Goal: Task Accomplishment & Management: Manage account settings

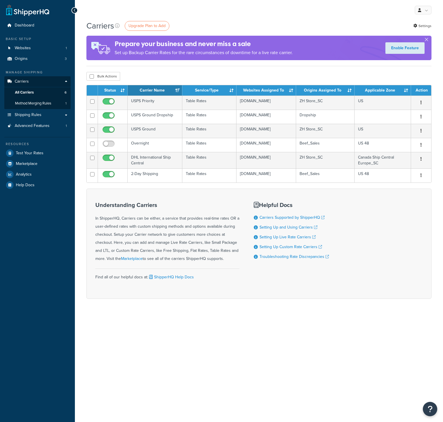
click at [148, 175] on td "2-Day Shipping" at bounding box center [155, 175] width 55 height 14
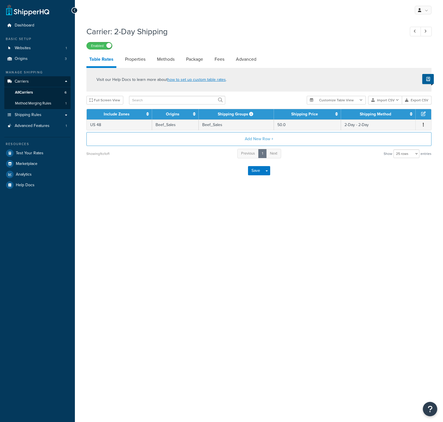
select select "25"
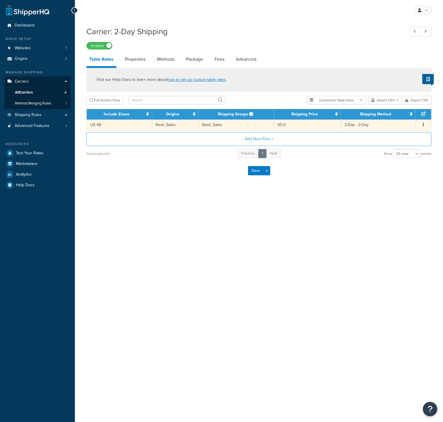
click at [425, 126] on span "Edit Duplicate Delete" at bounding box center [423, 125] width 9 height 6
click at [423, 125] on button "button" at bounding box center [423, 125] width 5 height 6
click at [393, 125] on div "Duplicate" at bounding box center [394, 126] width 41 height 12
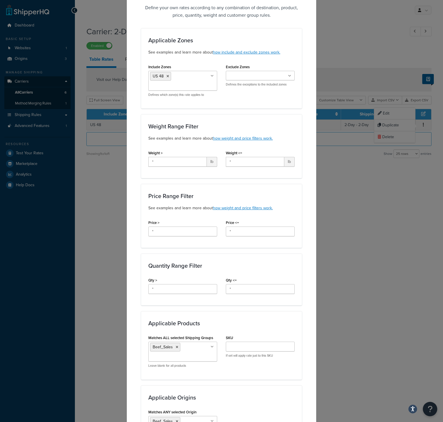
scroll to position [159, 0]
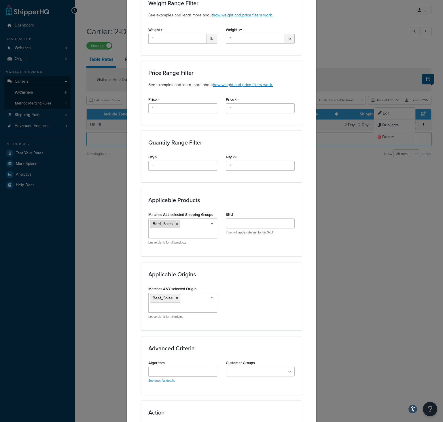
click at [176, 225] on icon at bounding box center [177, 223] width 3 height 3
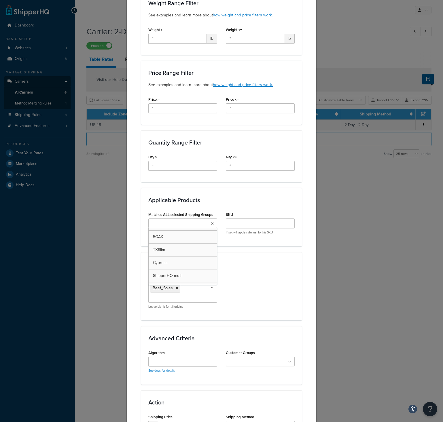
scroll to position [181, 0]
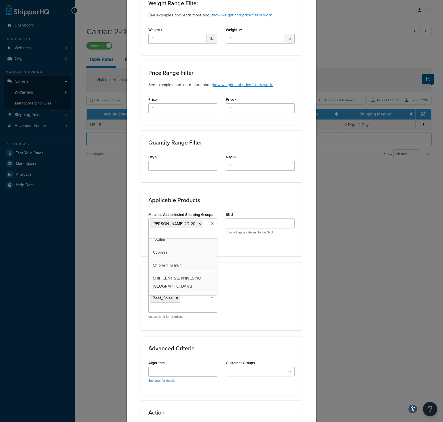
click at [290, 255] on div "Applicable Products Matches ALL selected Shipping Groups ELKINS 2D 20 Large Med…" at bounding box center [221, 222] width 161 height 68
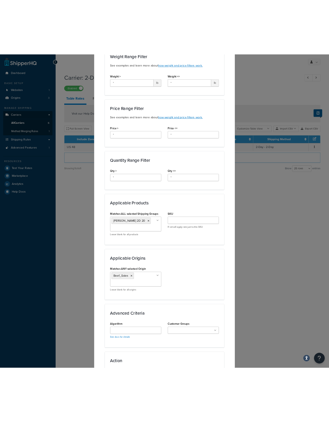
scroll to position [239, 0]
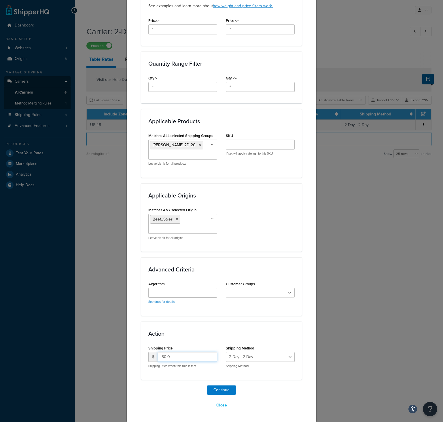
drag, startPoint x: 180, startPoint y: 357, endPoint x: 135, endPoint y: 351, distance: 45.3
click at [158, 354] on input "50.0" at bounding box center [187, 357] width 59 height 10
type input "20.00"
click at [167, 389] on div "Continue Close" at bounding box center [221, 398] width 161 height 25
click at [220, 387] on button "Continue" at bounding box center [221, 390] width 29 height 9
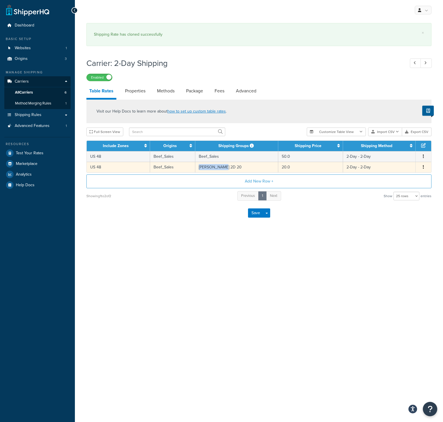
copy td "[PERSON_NAME] 2D 20"
drag, startPoint x: 230, startPoint y: 166, endPoint x: 199, endPoint y: 165, distance: 30.9
click at [199, 165] on td "[PERSON_NAME] 2D 20" at bounding box center [236, 167] width 83 height 11
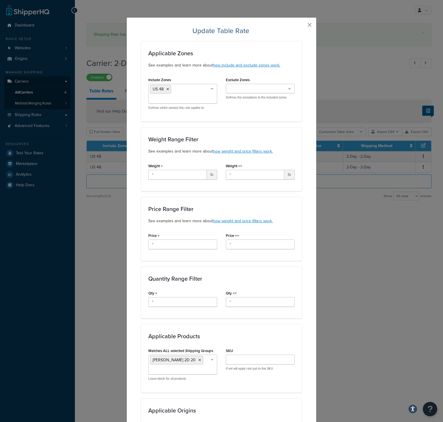
click at [302, 26] on button "button" at bounding box center [300, 26] width 1 height 1
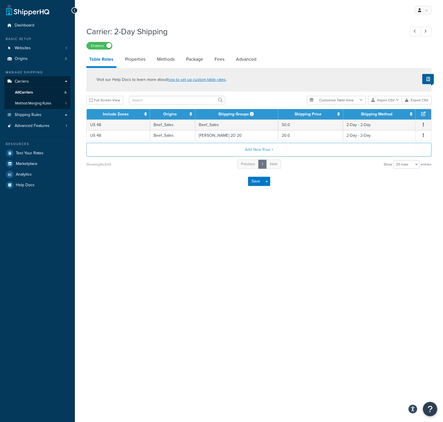
click at [296, 286] on div "My Profile Billing Global Settings Contact Us Logout Carrier: 2-Day Shipping En…" at bounding box center [259, 211] width 368 height 422
click at [92, 258] on div "My Profile Billing Global Settings Contact Us Logout Carrier: 2-Day Shipping En…" at bounding box center [259, 211] width 368 height 422
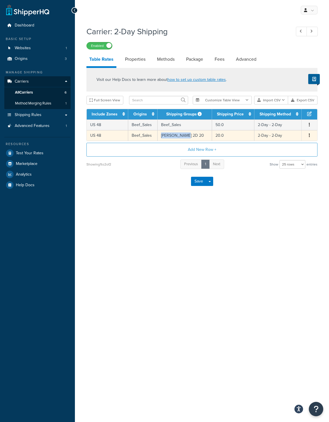
copy td "ELKINS 2D 20"
drag, startPoint x: 183, startPoint y: 136, endPoint x: 163, endPoint y: 138, distance: 20.0
click at [163, 138] on td "[PERSON_NAME] 2D 20" at bounding box center [185, 135] width 54 height 11
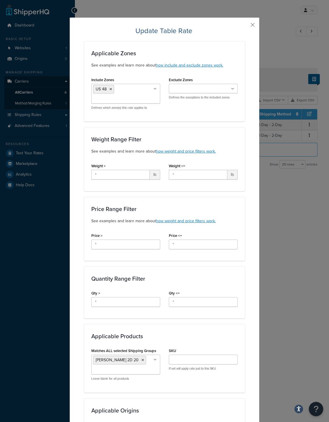
click at [285, 201] on div "Update Table Rate Applicable Zones See examples and learn more about how includ…" at bounding box center [164, 211] width 329 height 422
click at [245, 26] on button "button" at bounding box center [243, 26] width 1 height 1
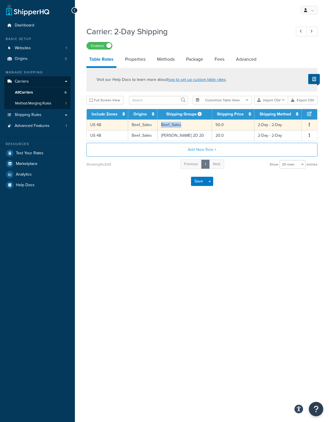
drag, startPoint x: 180, startPoint y: 128, endPoint x: 161, endPoint y: 128, distance: 19.3
click at [161, 128] on td "Beef_Sales" at bounding box center [185, 125] width 54 height 11
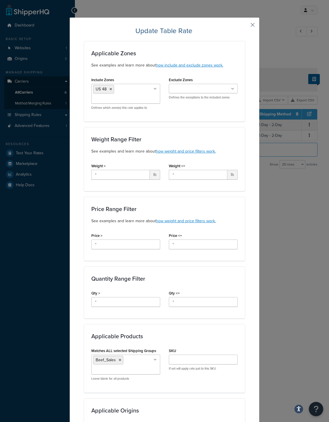
click at [245, 26] on button "button" at bounding box center [243, 26] width 1 height 1
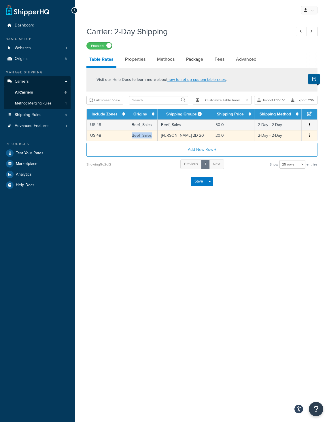
copy tr "Beef_Sales"
drag, startPoint x: 154, startPoint y: 135, endPoint x: 128, endPoint y: 135, distance: 25.9
click at [128, 135] on tr "US 48 Beef_Sales ELKINS 2D 20 20.0 2-Day - 2-Day Edit Duplicate Delete" at bounding box center [202, 135] width 230 height 11
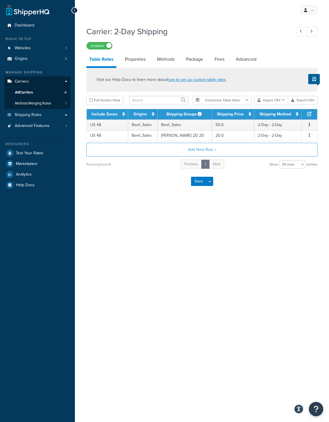
click at [155, 261] on div "My Profile Billing Global Settings Contact Us Logout Carrier: 2-Day Shipping En…" at bounding box center [202, 211] width 254 height 422
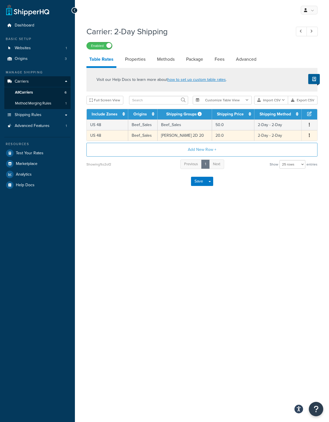
drag, startPoint x: 310, startPoint y: 135, endPoint x: 307, endPoint y: 137, distance: 3.8
click at [310, 135] on button "button" at bounding box center [309, 135] width 5 height 6
click at [280, 126] on div "Edit" at bounding box center [280, 124] width 41 height 12
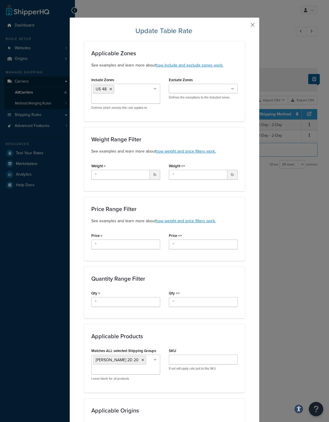
click at [245, 26] on button "button" at bounding box center [243, 26] width 1 height 1
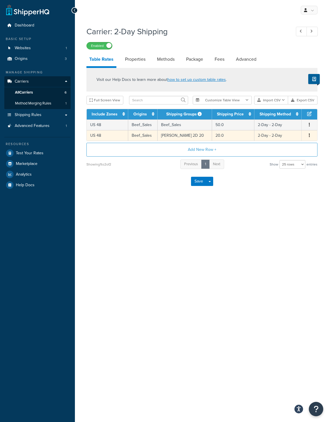
click at [309, 134] on button "button" at bounding box center [309, 135] width 5 height 6
drag, startPoint x: 283, startPoint y: 139, endPoint x: 281, endPoint y: 143, distance: 4.4
click at [283, 139] on div "Duplicate" at bounding box center [280, 136] width 41 height 12
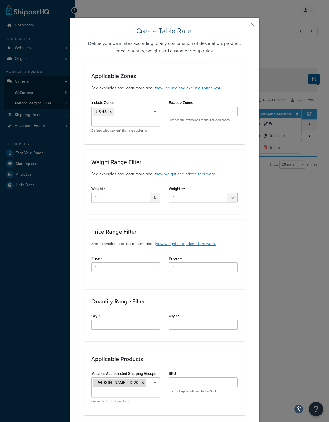
click at [141, 382] on icon at bounding box center [142, 382] width 3 height 3
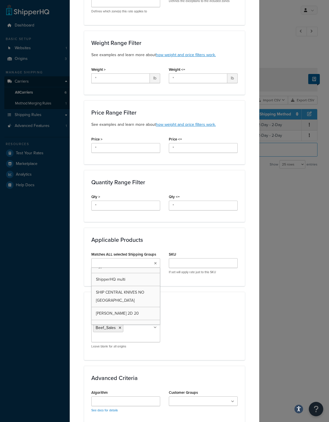
scroll to position [197, 0]
click at [298, 294] on div "Create Table Rate Define your own rates according to any combination of destina…" at bounding box center [164, 211] width 329 height 422
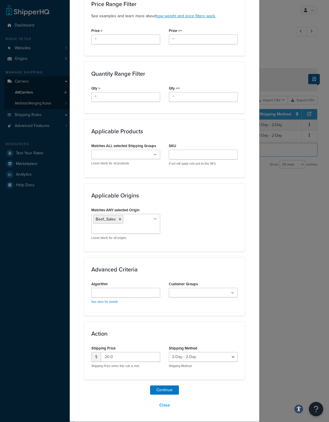
scroll to position [0, 0]
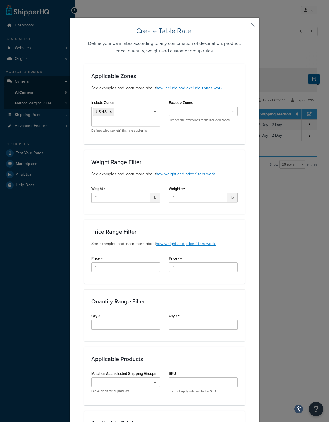
click at [251, 25] on div "Create Table Rate Define your own rates according to any combination of destina…" at bounding box center [164, 333] width 190 height 633
click at [245, 26] on button "button" at bounding box center [243, 26] width 1 height 1
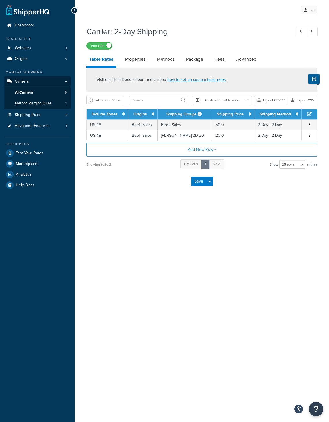
click at [250, 26] on h1 "Carrier: 2-Day Shipping" at bounding box center [185, 31] width 199 height 11
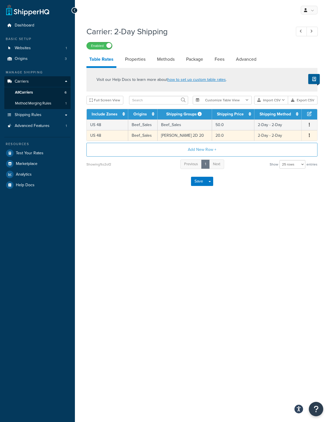
click at [307, 134] on span "Edit Duplicate Delete" at bounding box center [309, 135] width 9 height 6
click at [308, 136] on button "button" at bounding box center [309, 135] width 5 height 6
click at [278, 137] on div "Duplicate" at bounding box center [280, 136] width 41 height 12
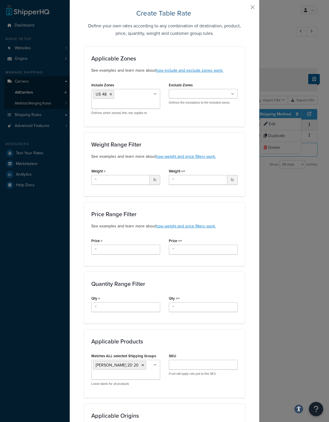
scroll to position [40, 0]
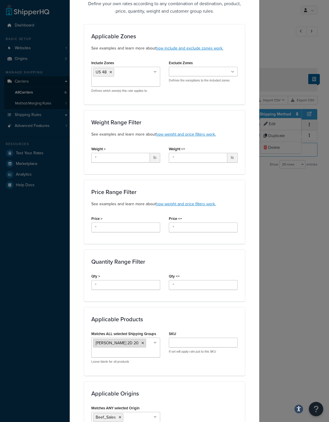
click at [141, 343] on icon at bounding box center [142, 343] width 3 height 3
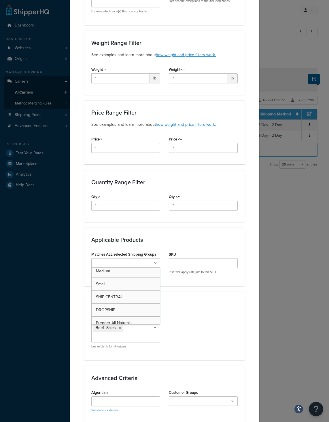
scroll to position [0, 0]
click at [228, 291] on div "Applicable Zones See examples and learn more about how include and exclude zone…" at bounding box center [164, 217] width 161 height 544
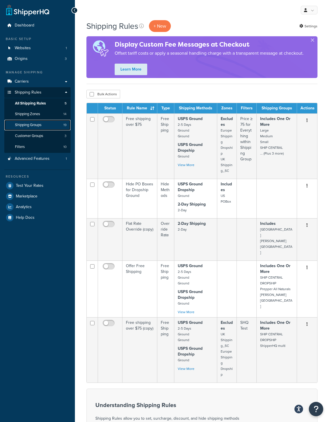
click at [35, 123] on span "Shipping Groups" at bounding box center [28, 125] width 26 height 5
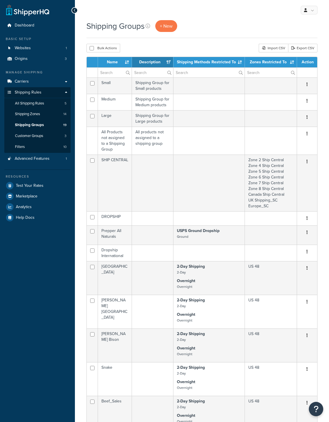
select select "15"
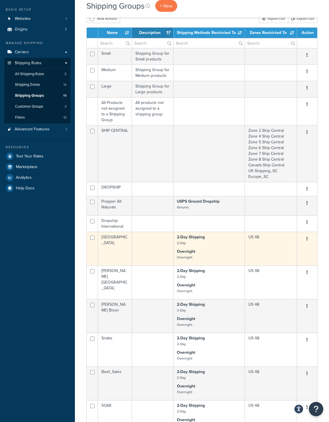
scroll to position [176, 0]
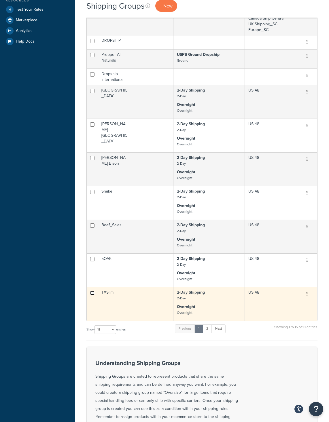
checkbox input "true"
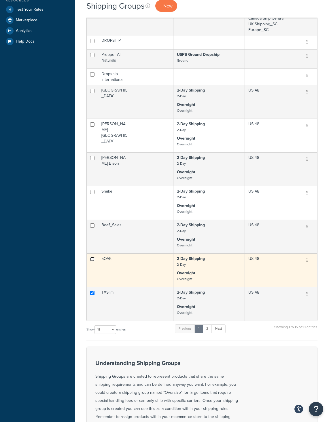
checkbox input "true"
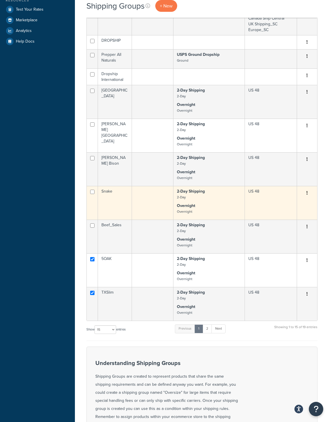
click at [92, 189] on td at bounding box center [92, 203] width 11 height 34
checkbox input "true"
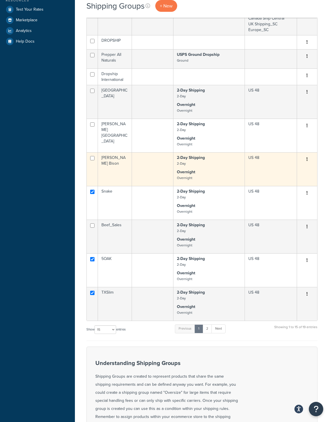
click at [90, 155] on td at bounding box center [92, 169] width 11 height 34
checkbox input "true"
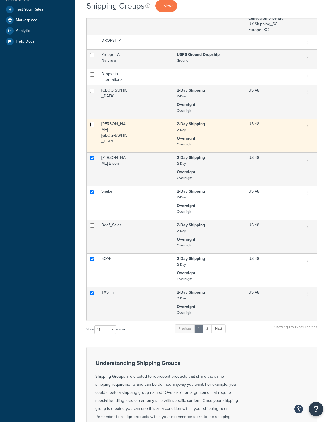
checkbox input "true"
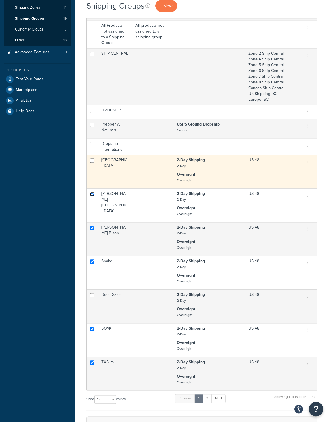
scroll to position [88, 0]
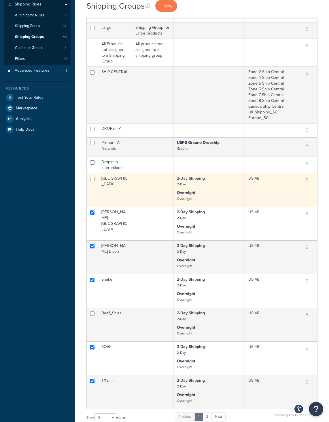
click at [91, 176] on td at bounding box center [92, 190] width 11 height 34
checkbox input "true"
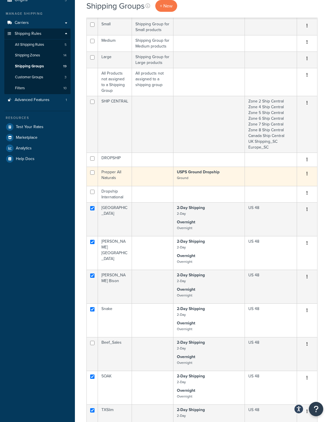
scroll to position [235, 0]
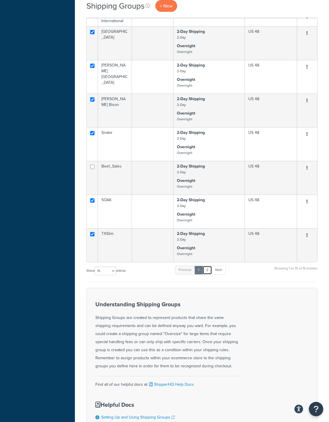
click at [209, 274] on link "2" at bounding box center [207, 270] width 10 height 9
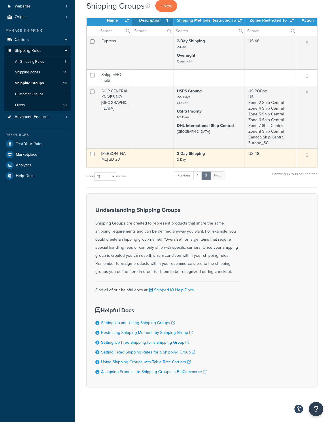
click at [309, 155] on button "button" at bounding box center [307, 155] width 8 height 9
click at [284, 180] on link "Duplicate" at bounding box center [284, 179] width 46 height 12
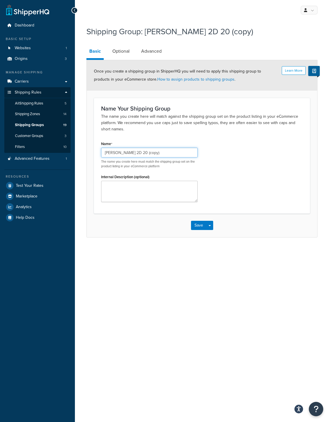
click at [128, 152] on input "[PERSON_NAME] 2D 20 (copy)" at bounding box center [149, 153] width 96 height 10
drag, startPoint x: 125, startPoint y: 152, endPoint x: 129, endPoint y: 154, distance: 3.6
click at [129, 154] on input "[PERSON_NAME] 2D 20 (copy)" at bounding box center [149, 153] width 96 height 10
type input "[PERSON_NAME] 2D 45"
click at [119, 50] on link "Optional" at bounding box center [120, 51] width 23 height 14
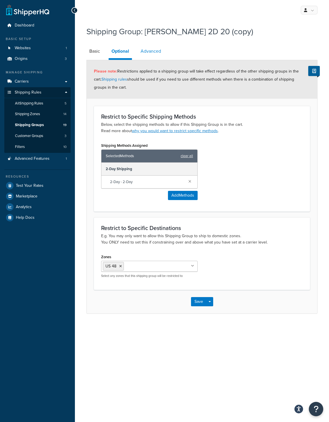
click at [148, 53] on link "Advanced" at bounding box center [151, 51] width 26 height 14
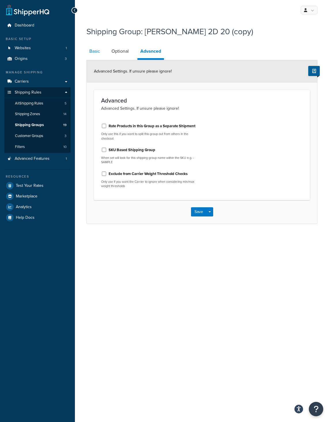
click at [95, 52] on link "Basic" at bounding box center [94, 51] width 16 height 14
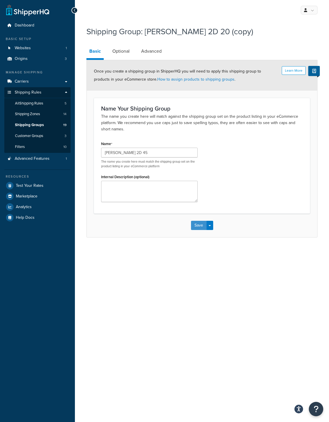
click at [195, 226] on button "Save" at bounding box center [199, 225] width 16 height 9
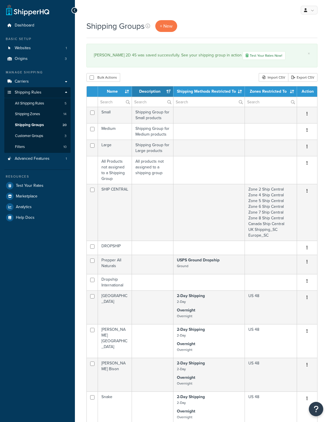
select select "15"
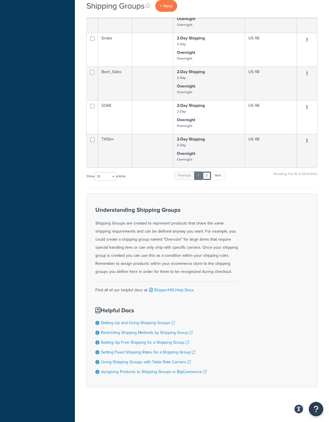
click at [210, 173] on link "2" at bounding box center [207, 175] width 10 height 9
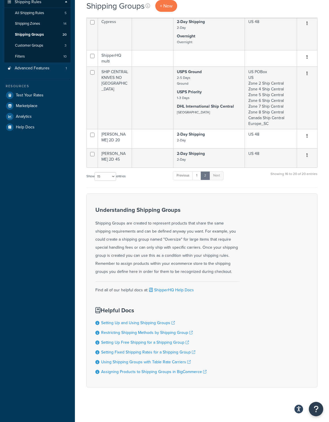
scroll to position [91, 0]
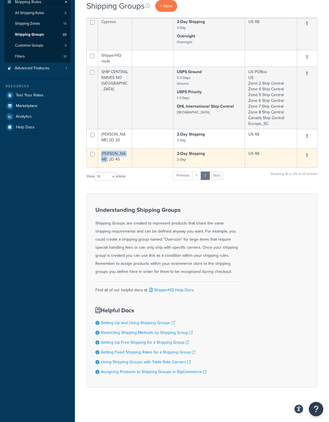
copy td "[PERSON_NAME] 2D 45"
drag, startPoint x: 128, startPoint y: 156, endPoint x: 102, endPoint y: 154, distance: 25.4
click at [102, 154] on td "[PERSON_NAME] 2D 45" at bounding box center [115, 157] width 34 height 19
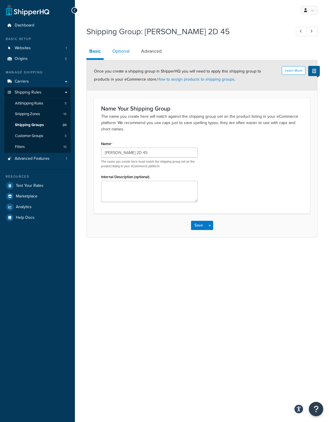
click at [123, 51] on link "Optional" at bounding box center [120, 51] width 23 height 14
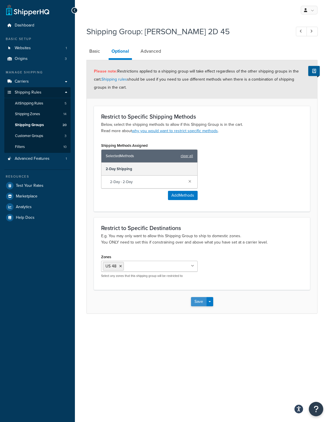
click at [194, 302] on button "Save" at bounding box center [199, 301] width 16 height 9
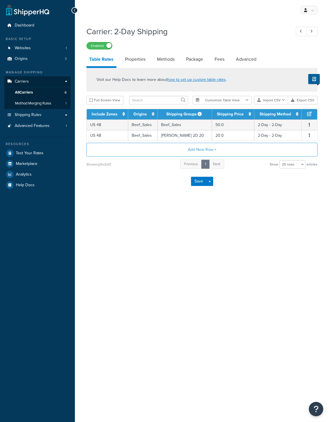
select select "25"
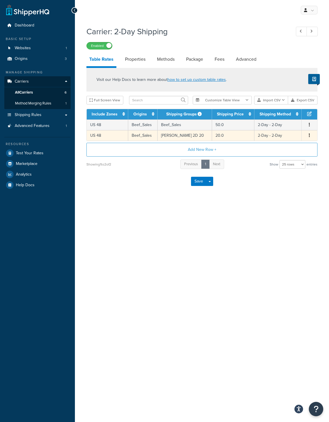
click at [310, 135] on icon "button" at bounding box center [309, 135] width 1 height 4
drag, startPoint x: 280, startPoint y: 135, endPoint x: 285, endPoint y: 146, distance: 12.1
click at [280, 135] on div "Duplicate" at bounding box center [280, 136] width 41 height 12
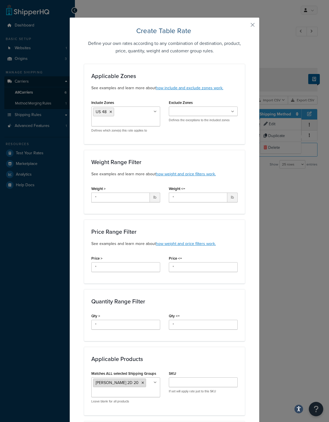
click at [124, 385] on li "ELKINS 2D 20" at bounding box center [119, 383] width 53 height 9
click at [141, 382] on icon at bounding box center [142, 382] width 3 height 3
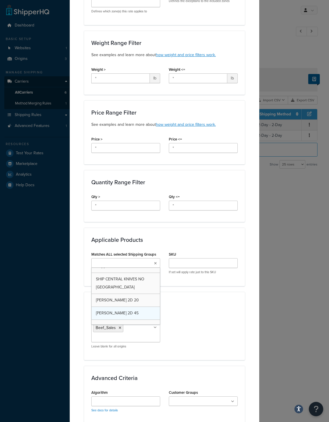
scroll to position [197, 0]
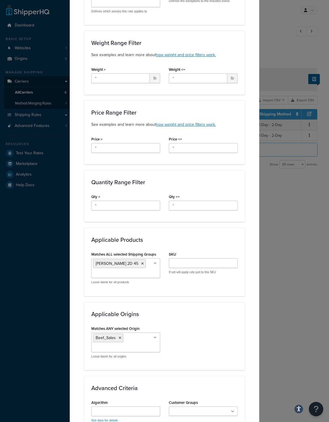
click at [250, 283] on div "Create Table Rate Define your own rates according to any combination of destina…" at bounding box center [164, 219] width 190 height 643
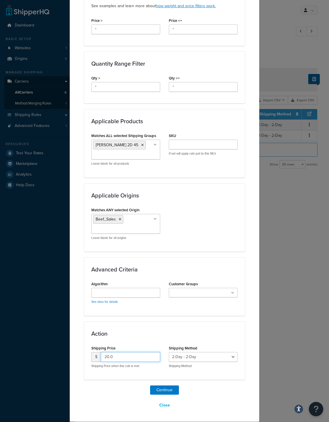
drag, startPoint x: 110, startPoint y: 359, endPoint x: 81, endPoint y: 358, distance: 29.7
click at [101, 358] on input "20.0" at bounding box center [130, 357] width 59 height 10
type input "45.00"
click at [164, 389] on button "Continue" at bounding box center [164, 390] width 29 height 9
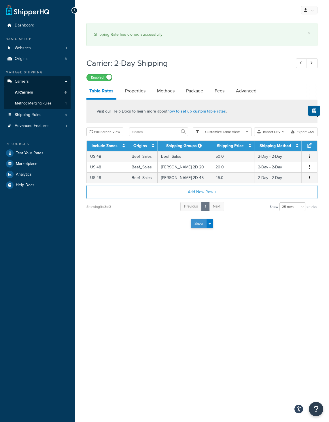
click at [197, 226] on button "Save" at bounding box center [199, 223] width 16 height 9
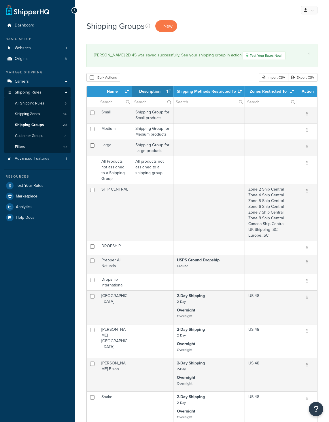
select select "15"
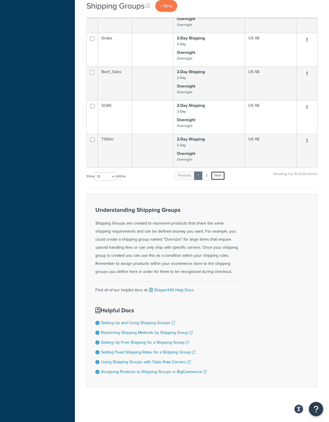
click at [221, 178] on link "Next" at bounding box center [218, 175] width 14 height 9
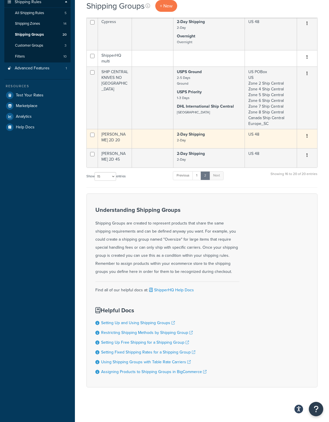
click at [127, 138] on td "[PERSON_NAME] 2D 20" at bounding box center [115, 138] width 34 height 19
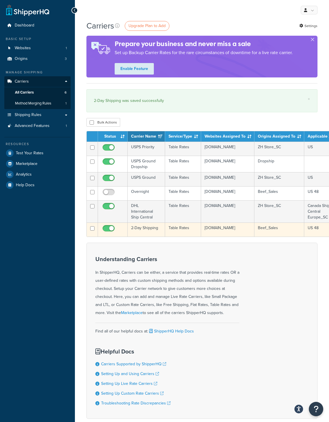
click at [186, 229] on td "Table Rates" at bounding box center [183, 230] width 36 height 14
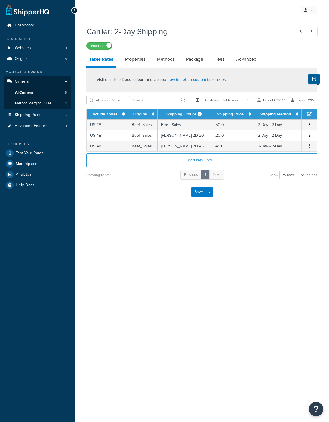
select select "25"
click at [312, 58] on div at bounding box center [312, 60] width 12 height 16
click at [242, 253] on div "My Profile Billing Global Settings Contact Us Logout Carrier: 2-Day Shipping En…" at bounding box center [202, 211] width 254 height 422
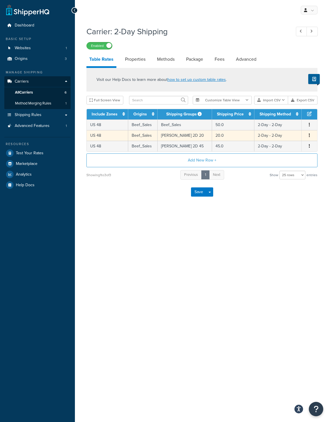
click at [184, 136] on td "ELKINS 2D 20" at bounding box center [185, 135] width 54 height 11
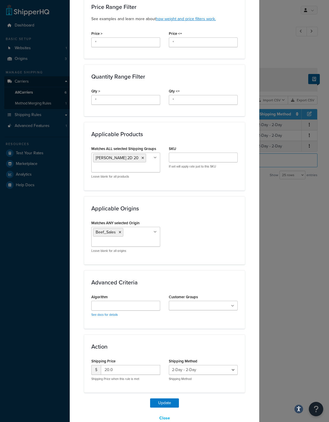
scroll to position [216, 0]
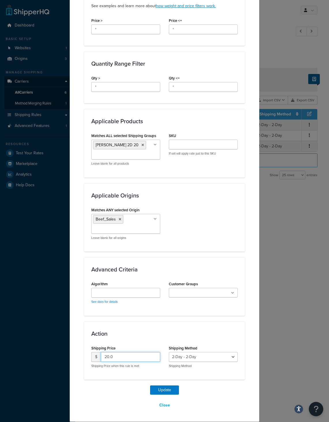
drag, startPoint x: 126, startPoint y: 357, endPoint x: 93, endPoint y: 357, distance: 33.4
click at [101, 357] on input "20.0" at bounding box center [130, 357] width 59 height 10
type input "35.00"
click at [158, 387] on button "Update" at bounding box center [164, 390] width 29 height 9
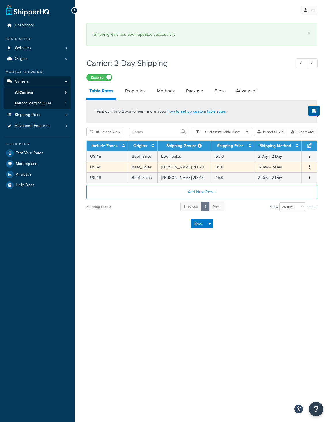
click at [174, 168] on td "ELKINS 2D 20" at bounding box center [185, 167] width 54 height 11
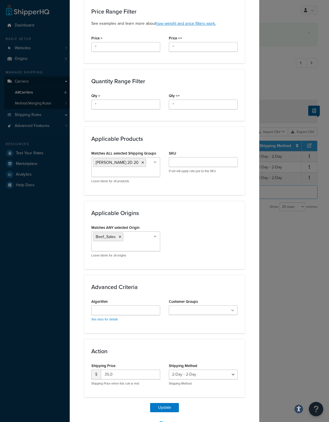
scroll to position [199, 0]
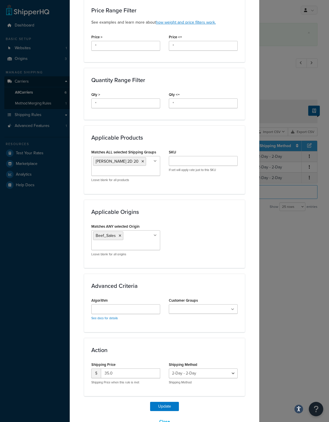
click at [274, 57] on div "Update Table Rate Applicable Zones See examples and learn more about how includ…" at bounding box center [164, 211] width 329 height 422
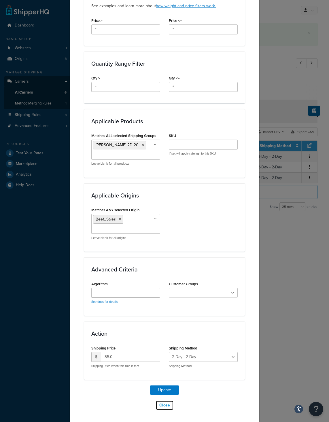
click at [159, 410] on button "Close" at bounding box center [165, 406] width 18 height 10
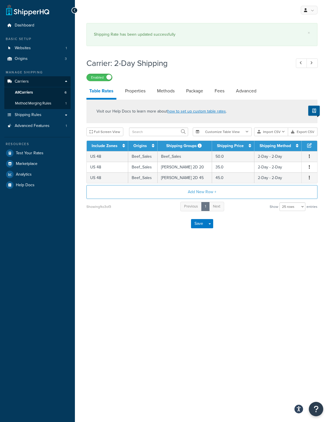
click at [207, 319] on div "My Profile Billing Global Settings Contact Us Logout × Shipping Rate has been u…" at bounding box center [202, 211] width 254 height 422
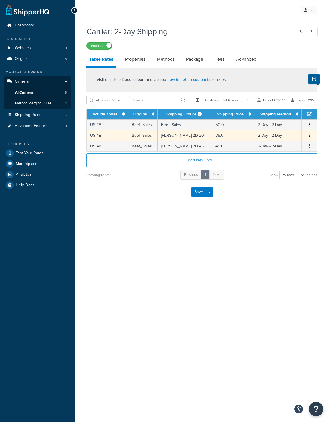
click at [172, 137] on td "[PERSON_NAME] 2D 20" at bounding box center [185, 135] width 54 height 11
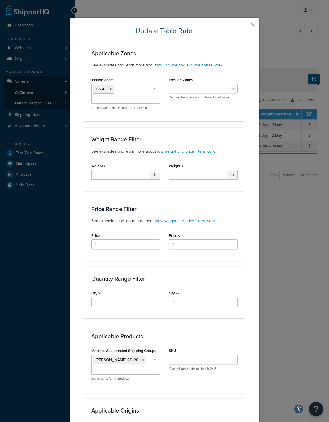
click at [245, 26] on button "button" at bounding box center [243, 26] width 1 height 1
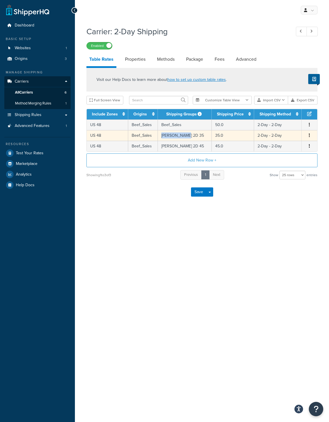
copy td "[PERSON_NAME] 2D 35"
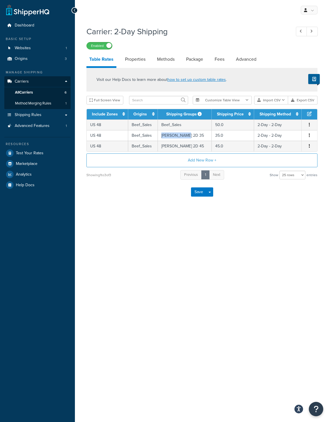
drag, startPoint x: 190, startPoint y: 137, endPoint x: 118, endPoint y: 172, distance: 80.8
click at [164, 140] on td "[PERSON_NAME] 2D 35" at bounding box center [185, 135] width 54 height 11
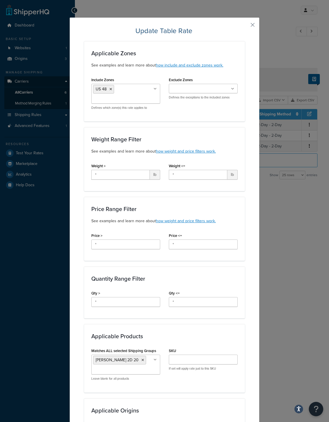
click at [233, 202] on div "Price Range Filter See examples and learn more about how weight and price filte…" at bounding box center [164, 229] width 161 height 64
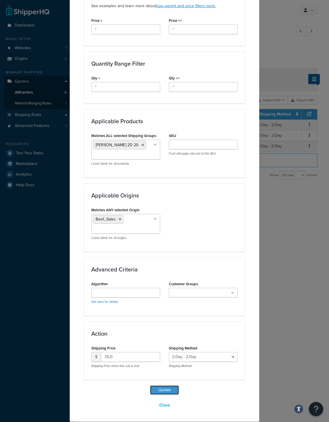
click at [163, 390] on button "Update" at bounding box center [164, 390] width 29 height 9
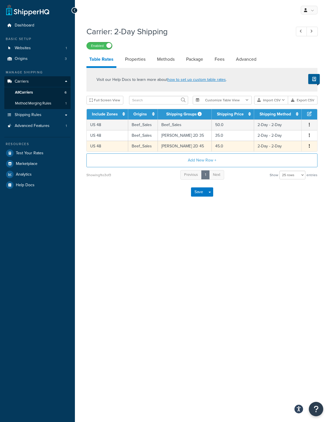
click at [185, 142] on td "[PERSON_NAME] 2D 45" at bounding box center [185, 146] width 54 height 11
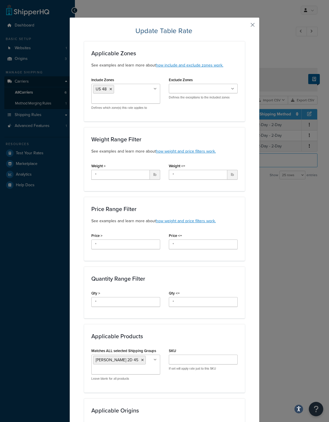
click at [245, 26] on button "button" at bounding box center [243, 26] width 1 height 1
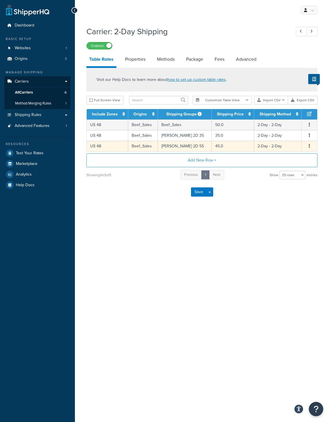
click at [224, 143] on td "45.0" at bounding box center [233, 146] width 42 height 11
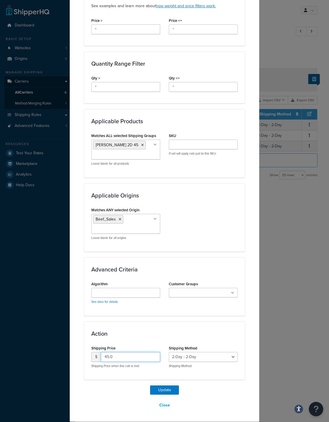
drag, startPoint x: 117, startPoint y: 359, endPoint x: 71, endPoint y: 359, distance: 45.8
click at [101, 359] on input "45.0" at bounding box center [130, 357] width 59 height 10
type input "55.00"
click at [164, 389] on button "Update" at bounding box center [164, 390] width 29 height 9
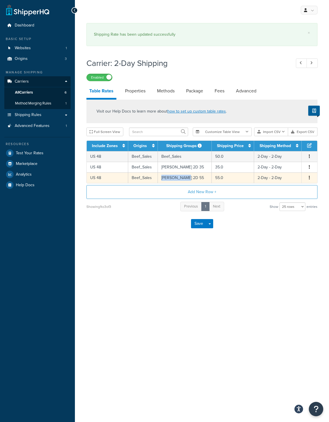
copy td "ELKINS 2D 55"
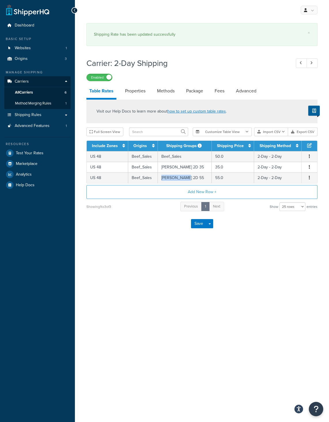
drag, startPoint x: 192, startPoint y: 180, endPoint x: 27, endPoint y: 222, distance: 170.2
click at [163, 182] on td "ELKINS 2D 55" at bounding box center [185, 178] width 54 height 11
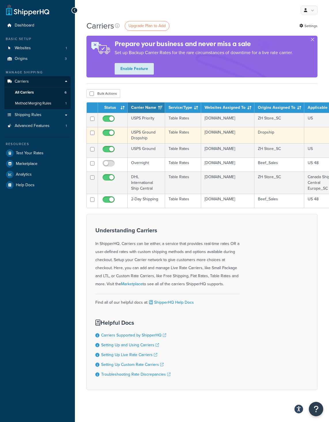
click at [149, 137] on td "USPS Ground Dropship" at bounding box center [146, 135] width 37 height 16
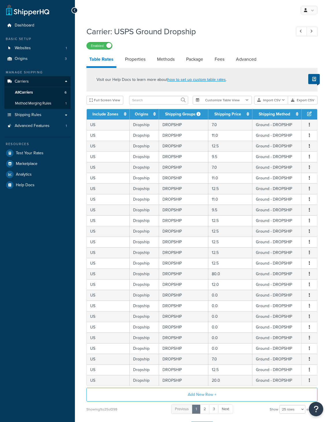
select select "25"
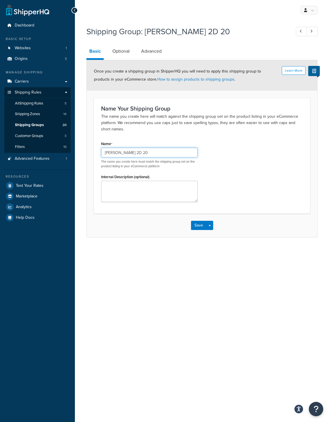
drag, startPoint x: 126, startPoint y: 155, endPoint x: 135, endPoint y: 155, distance: 8.6
click at [135, 155] on input "ELKINS 2D 20" at bounding box center [149, 153] width 96 height 10
type input "[PERSON_NAME] 2D 35"
click at [130, 195] on textarea "Internal Description (optional)" at bounding box center [149, 191] width 96 height 21
type textarea "$35 shipping 2-day"
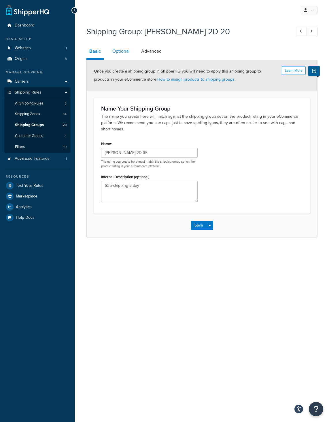
click at [119, 50] on link "Optional" at bounding box center [120, 51] width 23 height 14
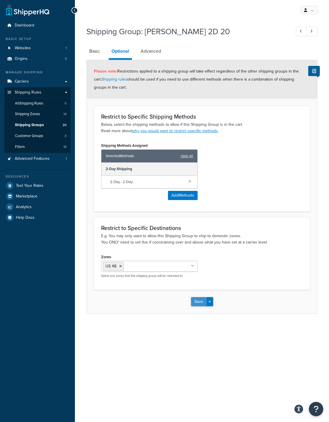
click at [198, 304] on button "Save" at bounding box center [199, 301] width 16 height 9
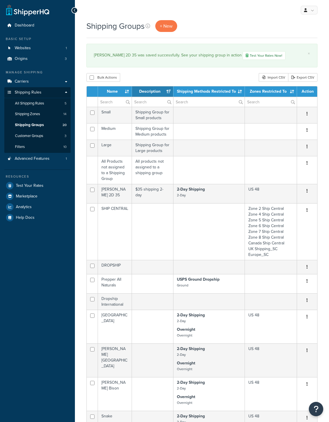
select select "15"
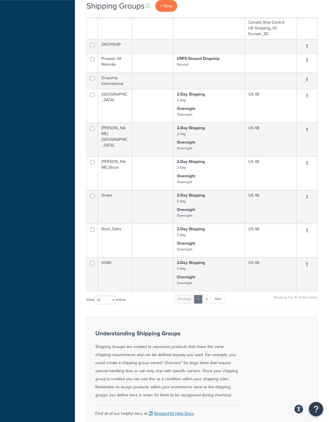
scroll to position [346, 0]
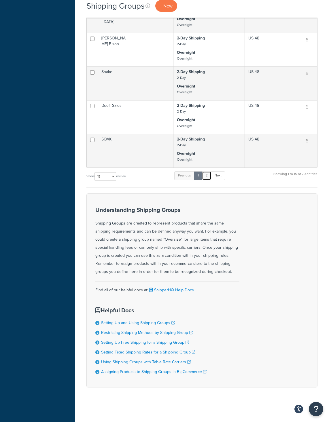
click at [208, 178] on link "2" at bounding box center [207, 175] width 10 height 9
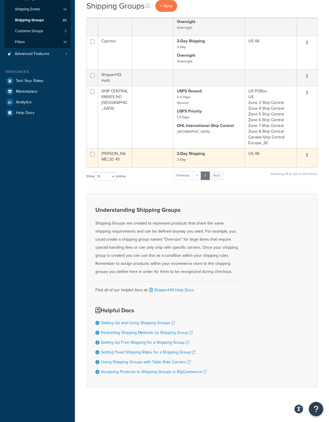
scroll to position [47, 0]
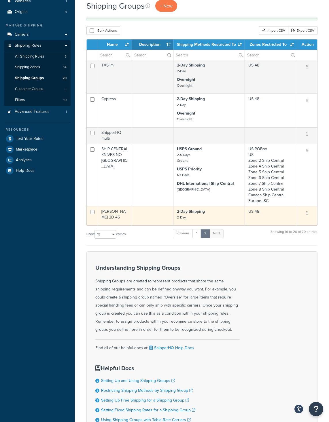
click at [125, 218] on td "ELKINS 2D 45" at bounding box center [115, 215] width 34 height 19
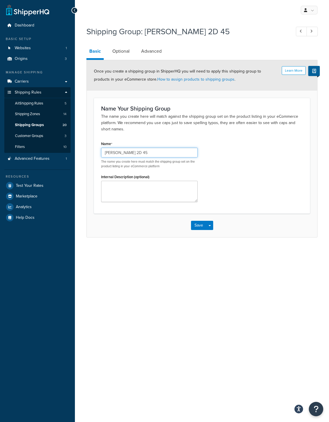
click at [127, 154] on input "ELKINS 2D 45" at bounding box center [149, 153] width 96 height 10
type input "[PERSON_NAME] 2D 55"
click at [147, 197] on textarea "Internal Description (optional)" at bounding box center [149, 191] width 96 height 21
type textarea "$55 shipping"
click at [198, 227] on button "Save" at bounding box center [199, 225] width 16 height 9
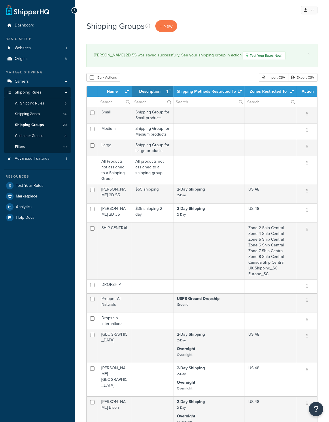
select select "15"
